Goal: Communication & Community: Answer question/provide support

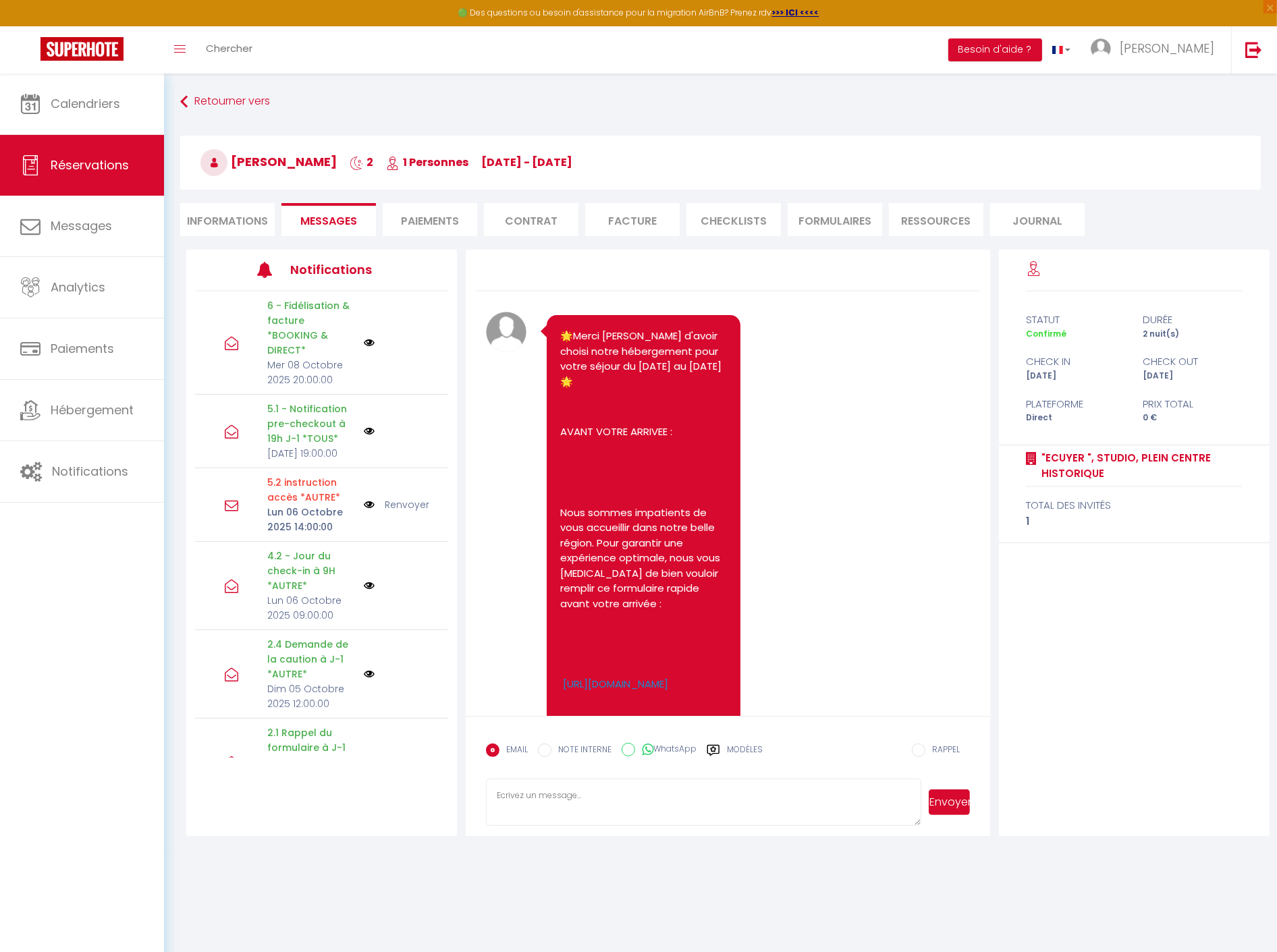
scroll to position [4779, 0]
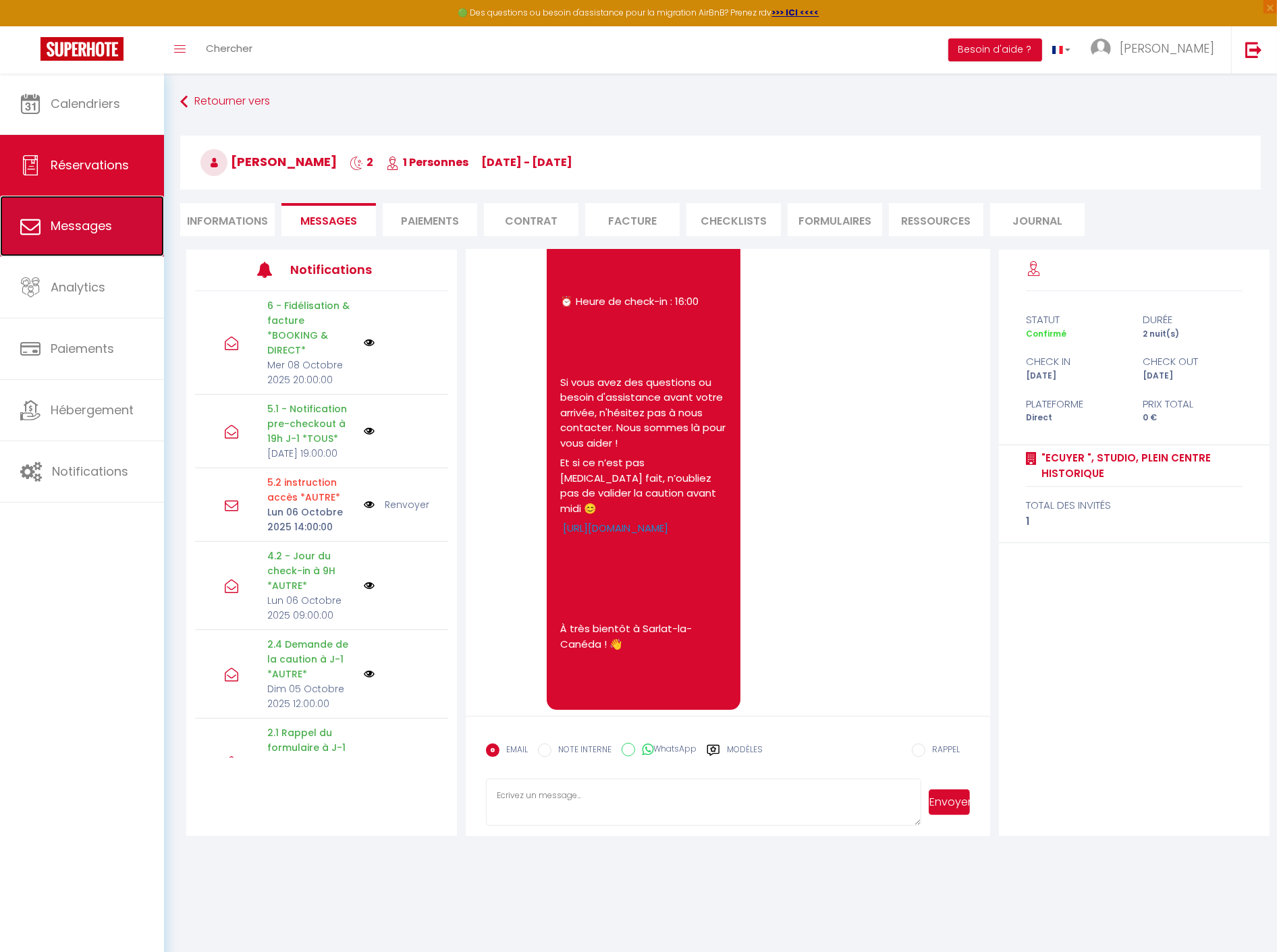
click at [70, 225] on span "Messages" at bounding box center [81, 226] width 61 height 17
select select "message"
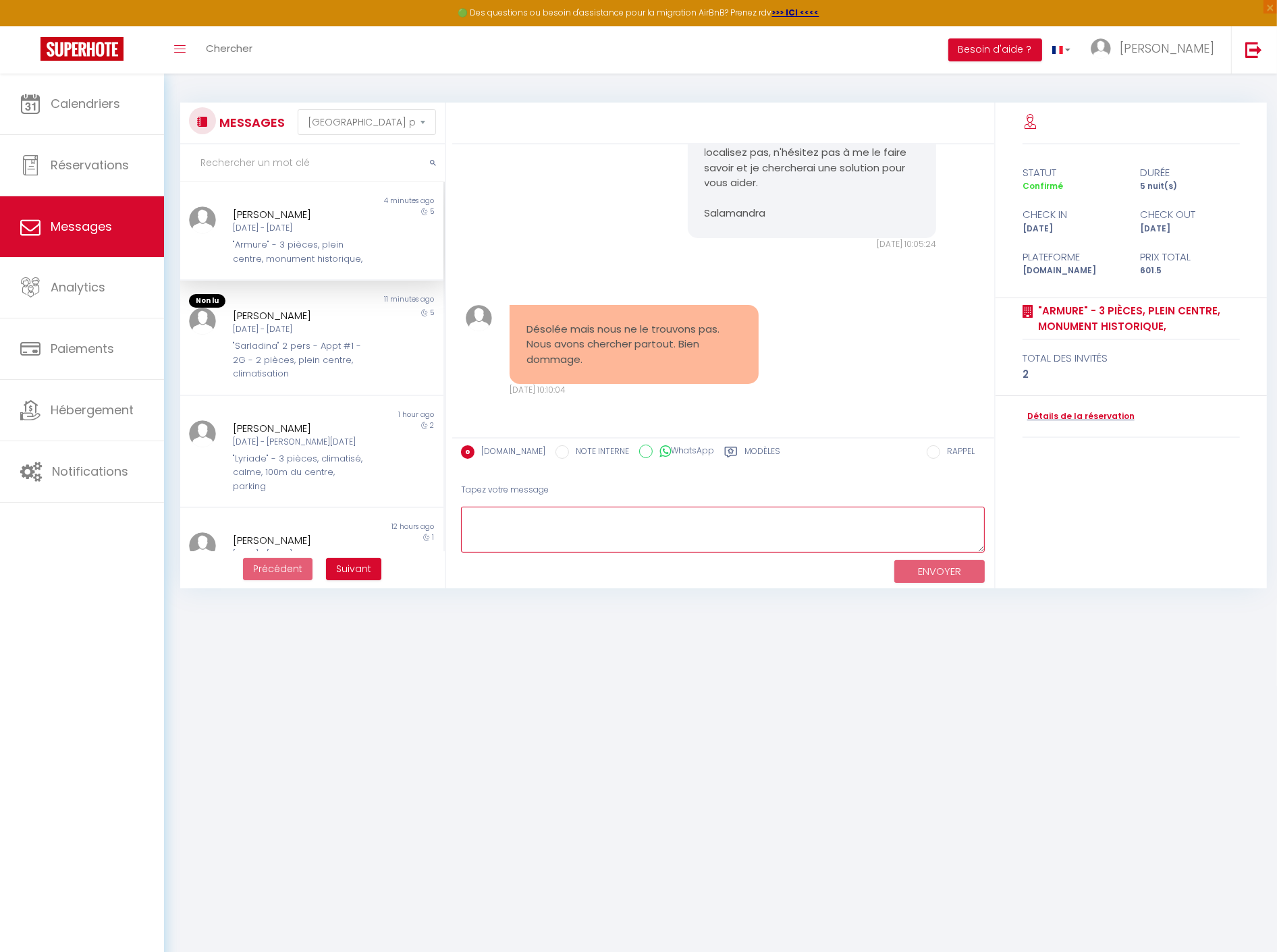
click at [561, 522] on textarea at bounding box center [722, 530] width 524 height 46
click at [713, 523] on textarea "Après vérification je vous confirme qu'il est" at bounding box center [722, 530] width 524 height 46
click at [556, 515] on textarea "Après vérification je vous confirme qu'il est dans les tiroirs sous le lavabo d…" at bounding box center [722, 530] width 524 height 46
type textarea "Après vérification je vous confirme qu'il est dans les tiroirs sous le lavabo d…"
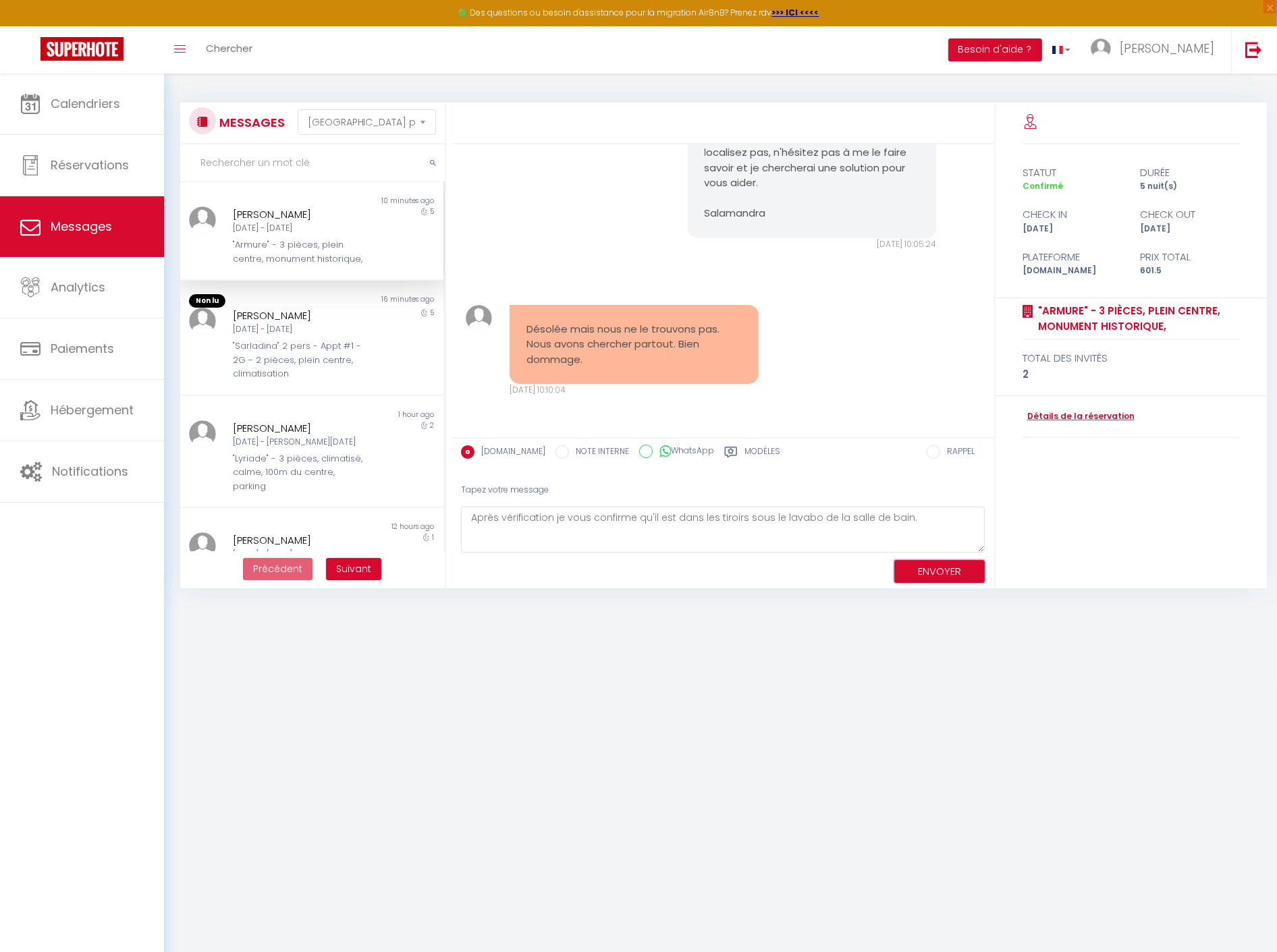
click at [961, 571] on button "ENVOYER" at bounding box center [939, 572] width 90 height 24
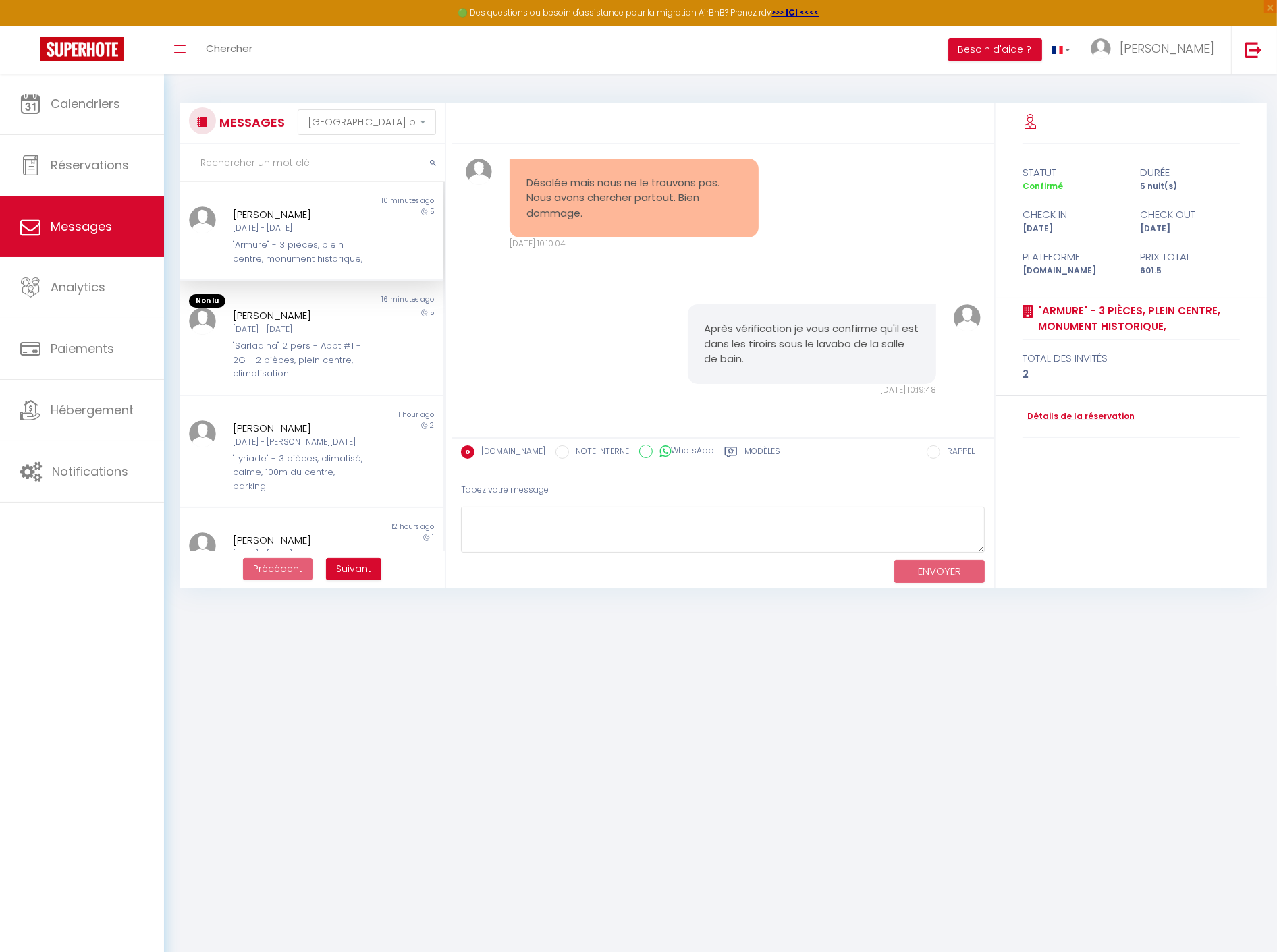
scroll to position [11627, 0]
click at [324, 233] on div "[DATE] - [DATE]" at bounding box center [300, 228] width 135 height 13
